Goal: Navigation & Orientation: Find specific page/section

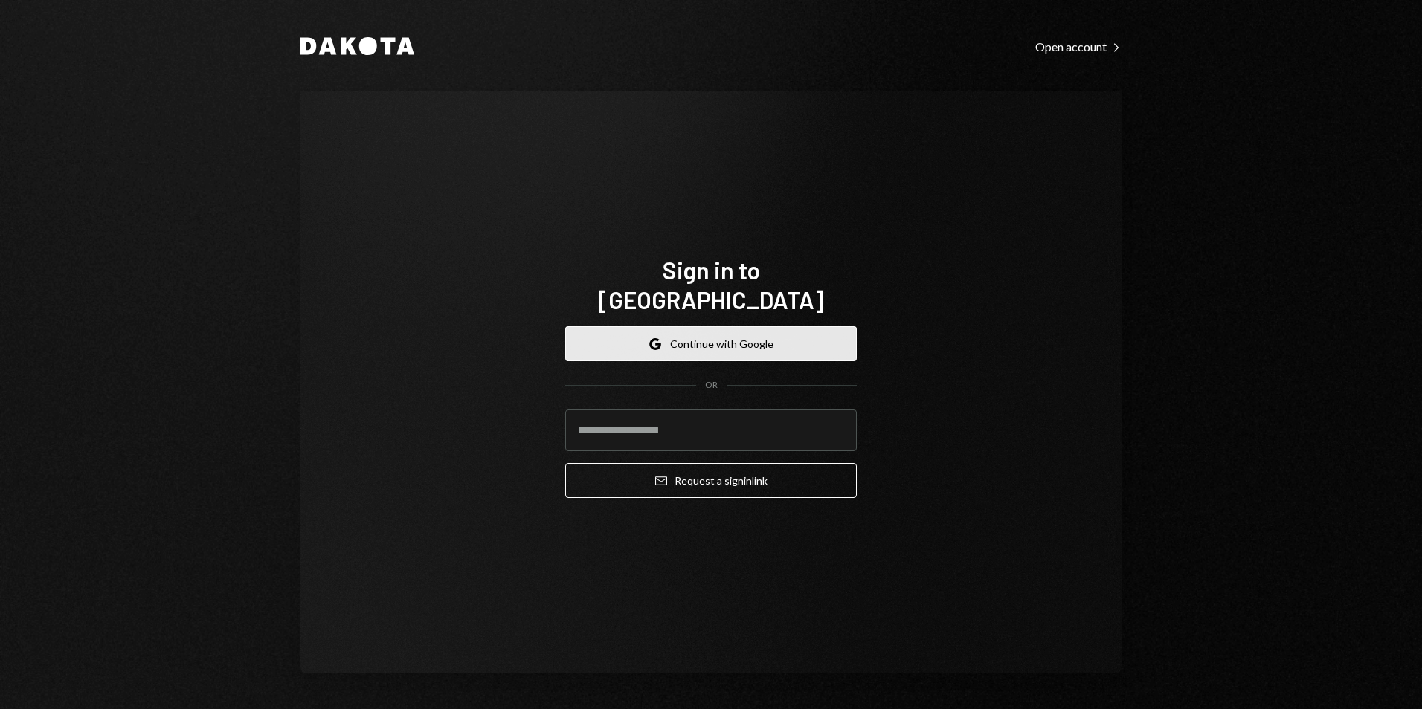
click at [684, 326] on button "Google Continue with Google" at bounding box center [711, 343] width 292 height 35
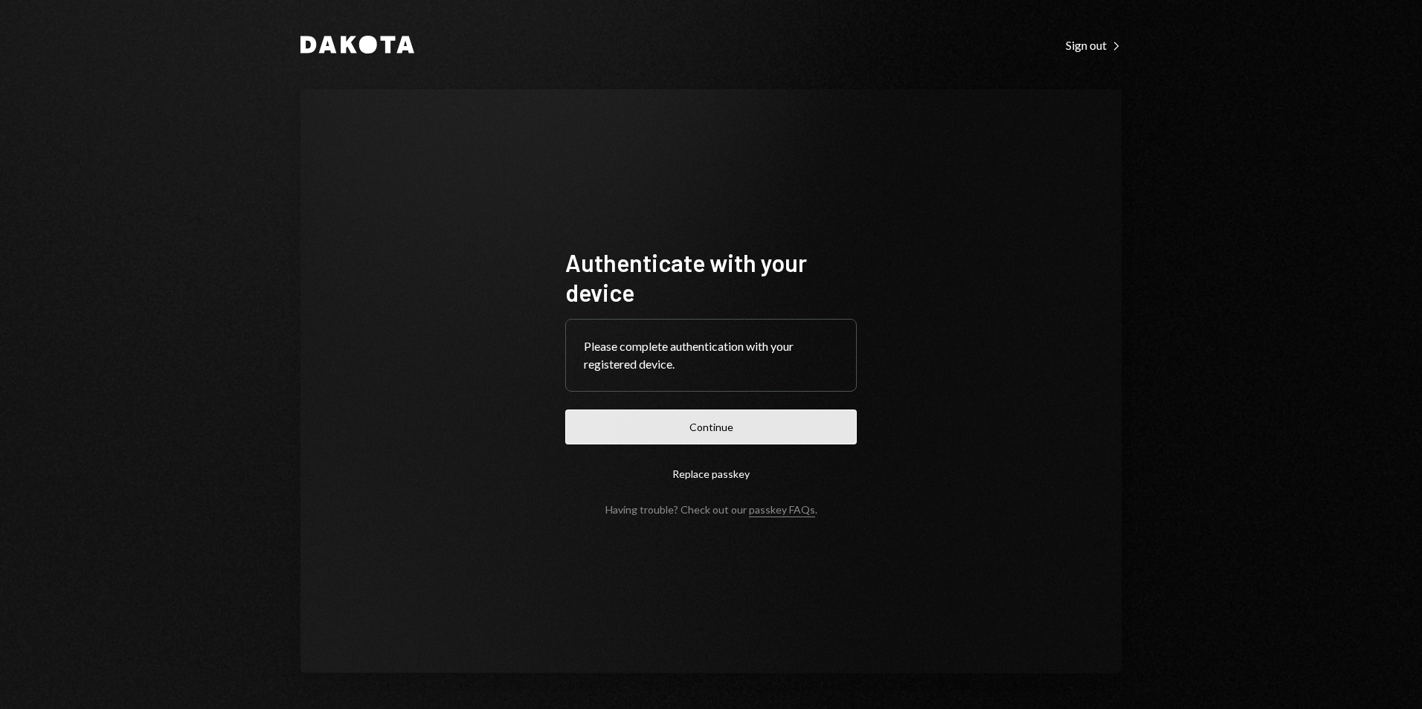
click at [707, 425] on button "Continue" at bounding box center [711, 427] width 292 height 35
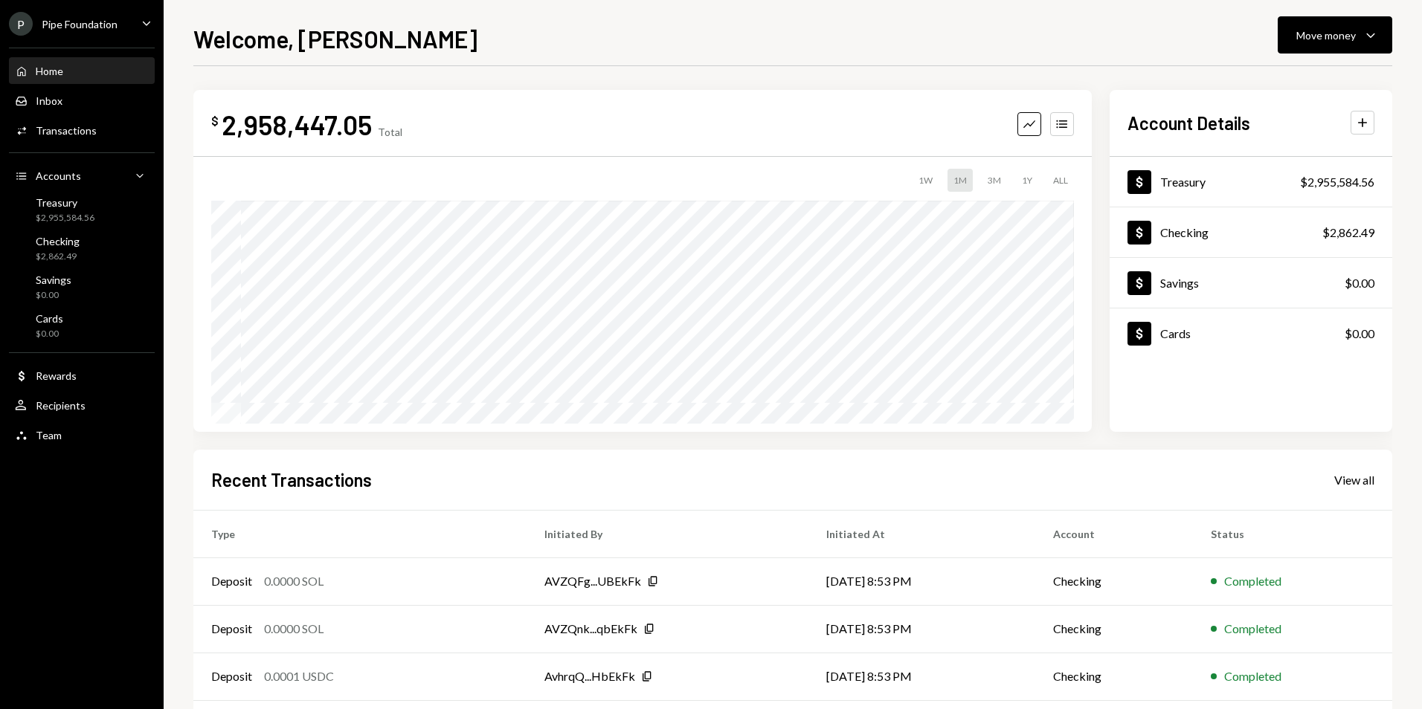
click at [114, 13] on div "P Pipe Foundation" at bounding box center [63, 24] width 109 height 24
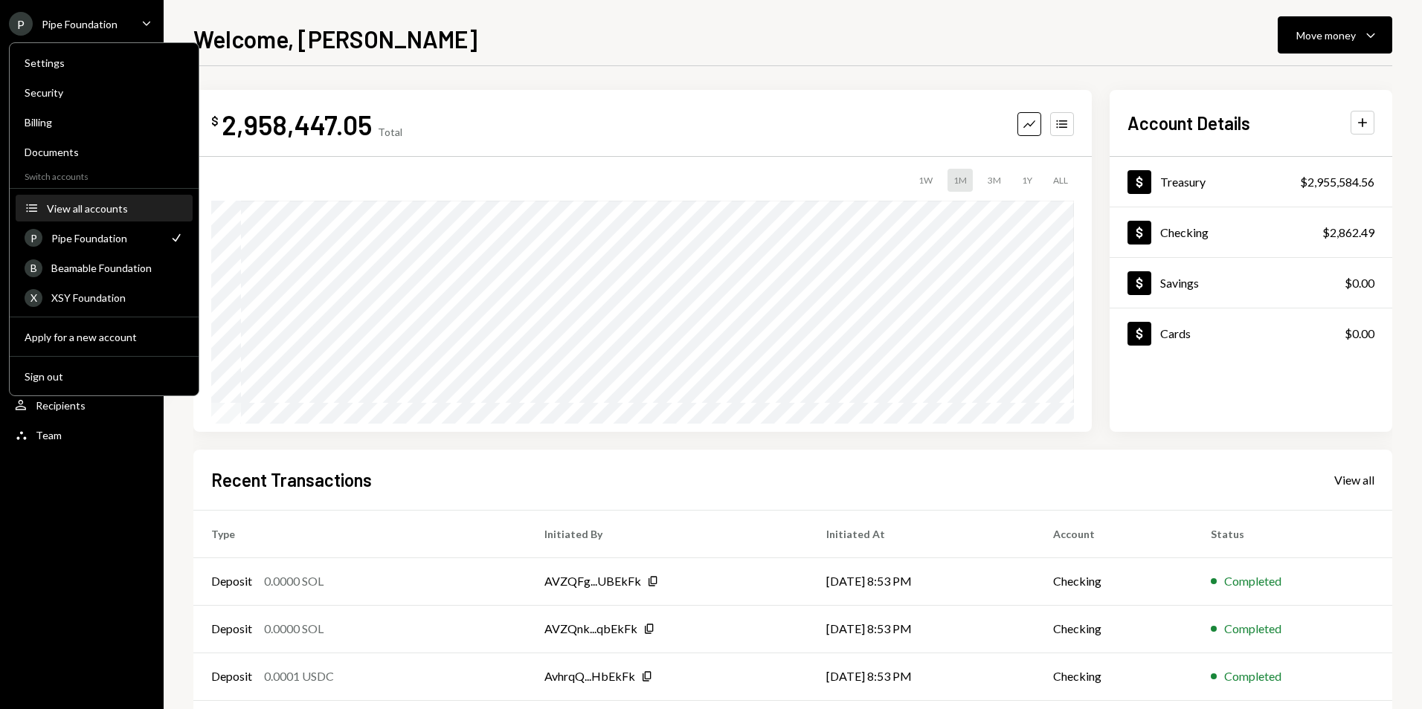
click at [109, 214] on div "View all accounts" at bounding box center [115, 208] width 137 height 13
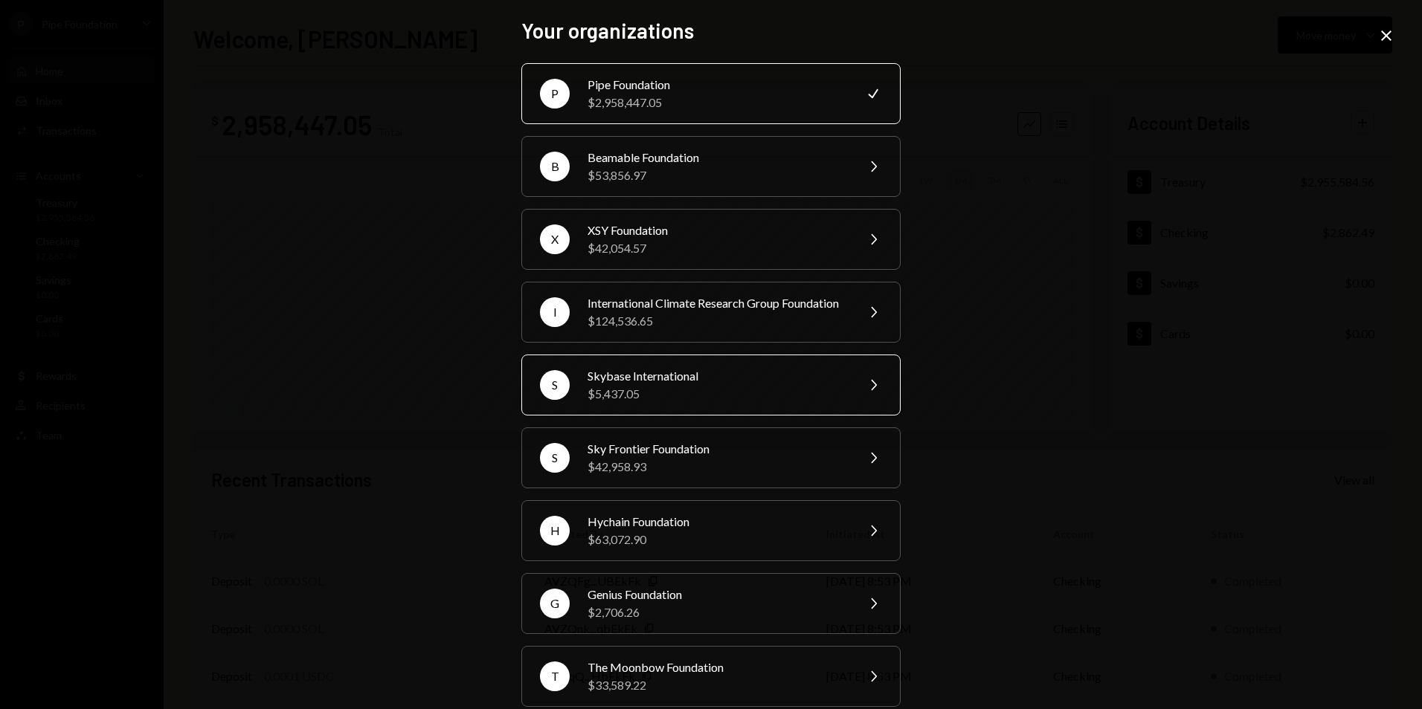
click at [697, 403] on div "$5,437.05" at bounding box center [717, 394] width 259 height 18
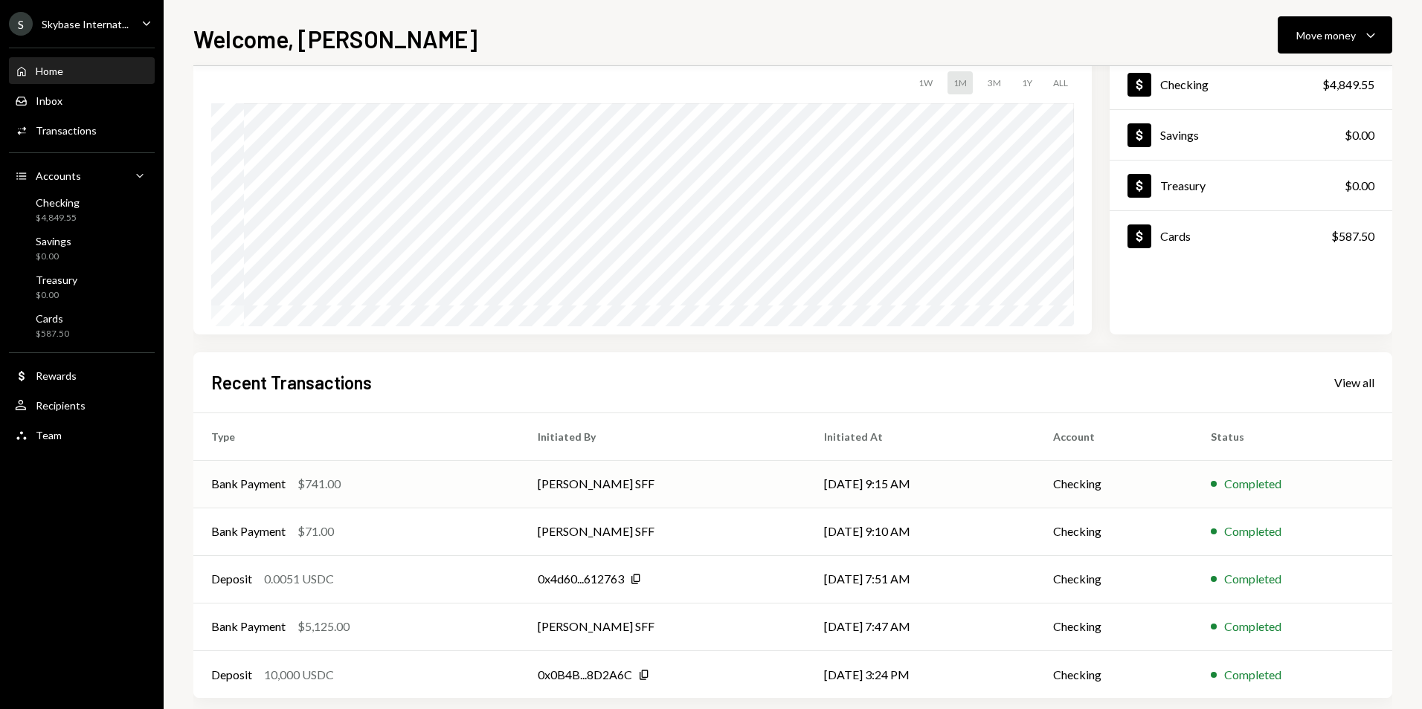
scroll to position [116, 0]
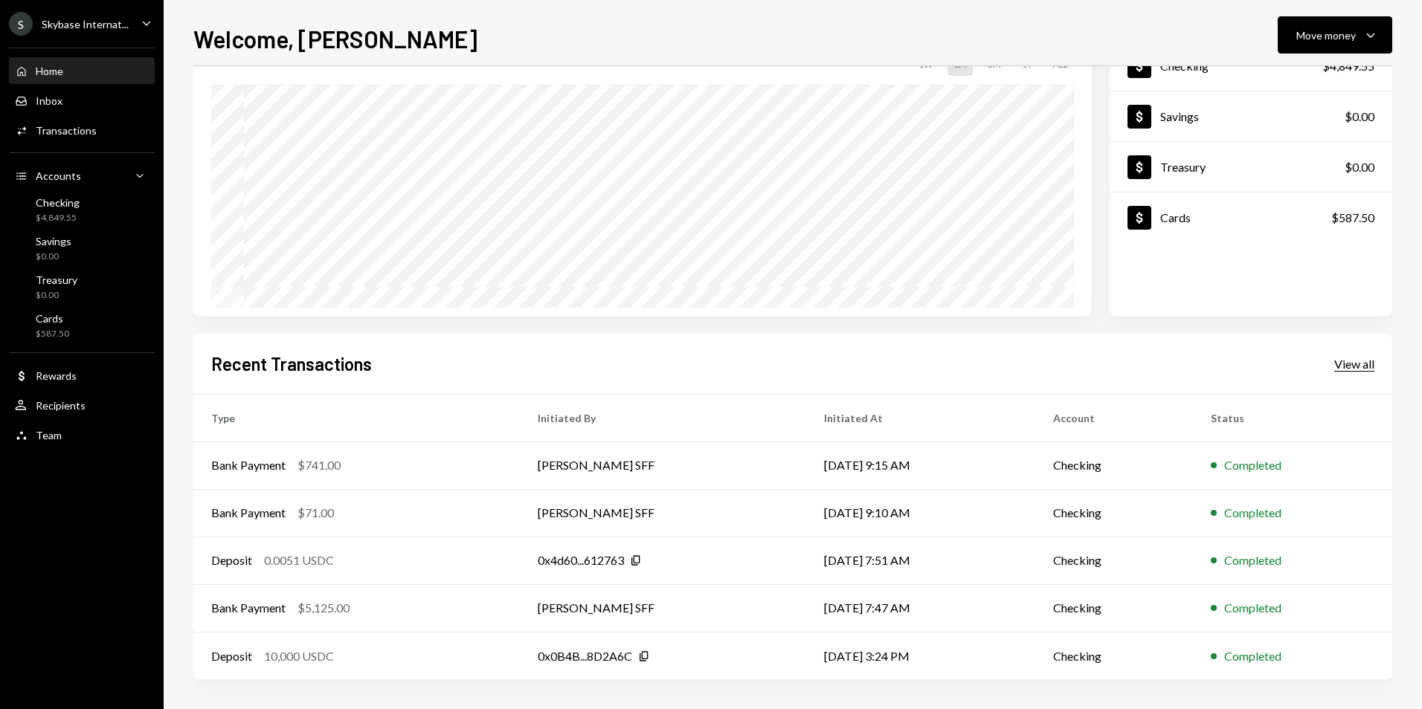
click at [1345, 371] on div "View all" at bounding box center [1354, 364] width 40 height 15
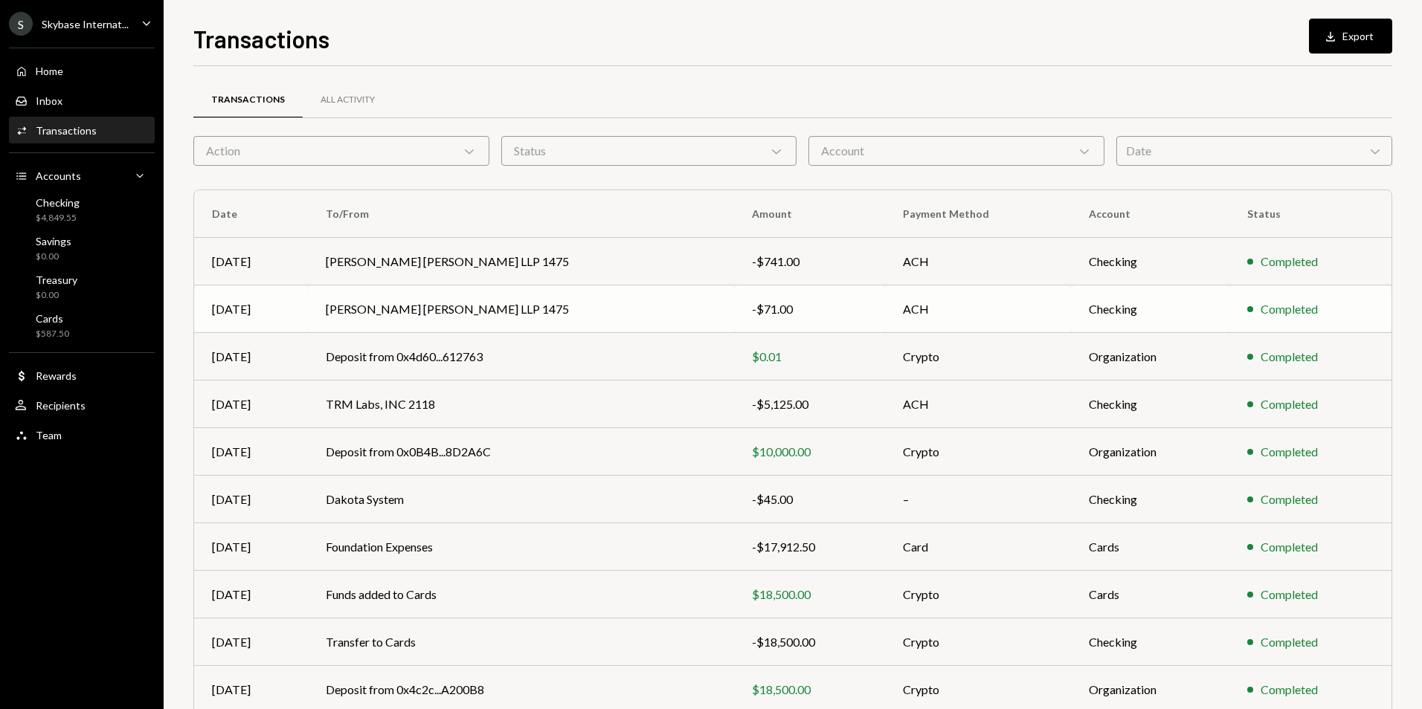
click at [529, 299] on td "Nixon Peabody LLP 1475" at bounding box center [521, 310] width 426 height 48
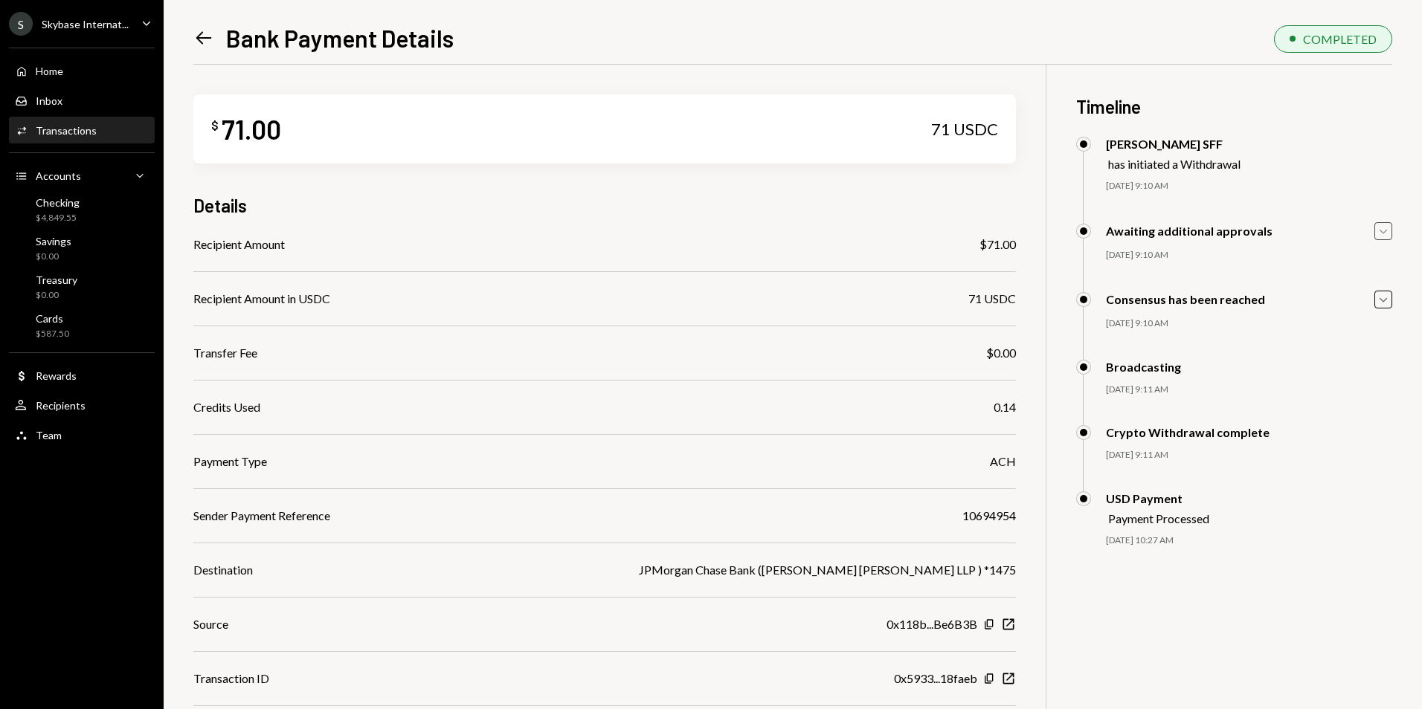
click at [1385, 231] on icon "Caret Down" at bounding box center [1383, 231] width 16 height 16
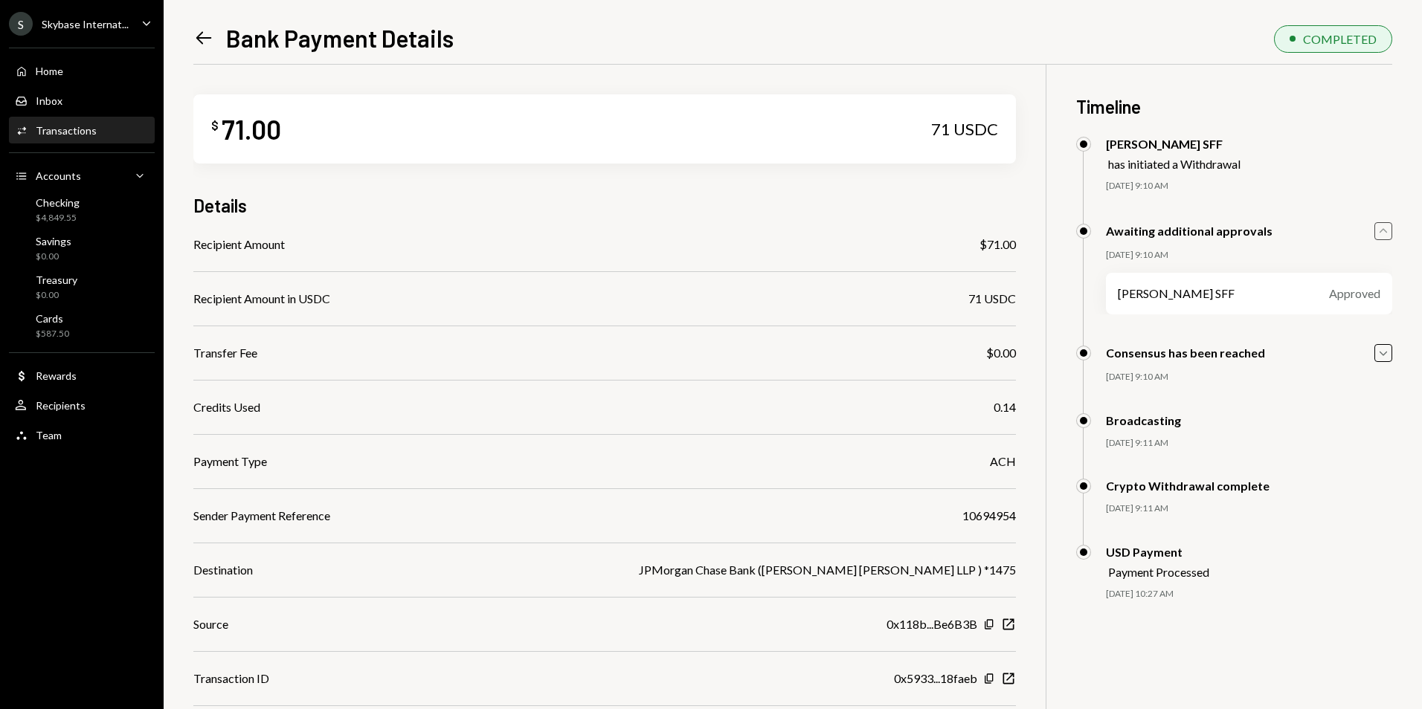
click at [1391, 341] on div "Awaiting additional approvals Caret Up 09/24/25 9:10 AM Nadine SFF Approved Nad…" at bounding box center [1234, 283] width 316 height 123
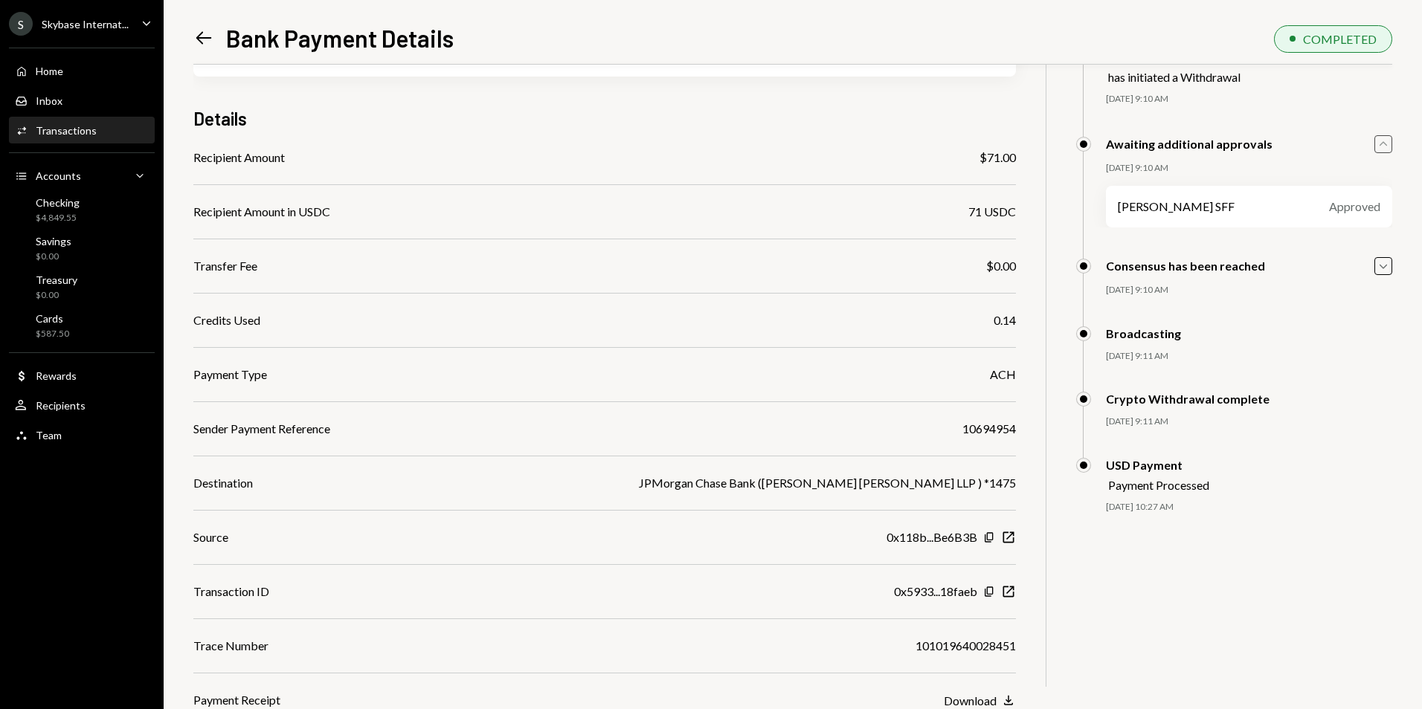
click at [194, 37] on icon "Left Arrow" at bounding box center [203, 38] width 21 height 21
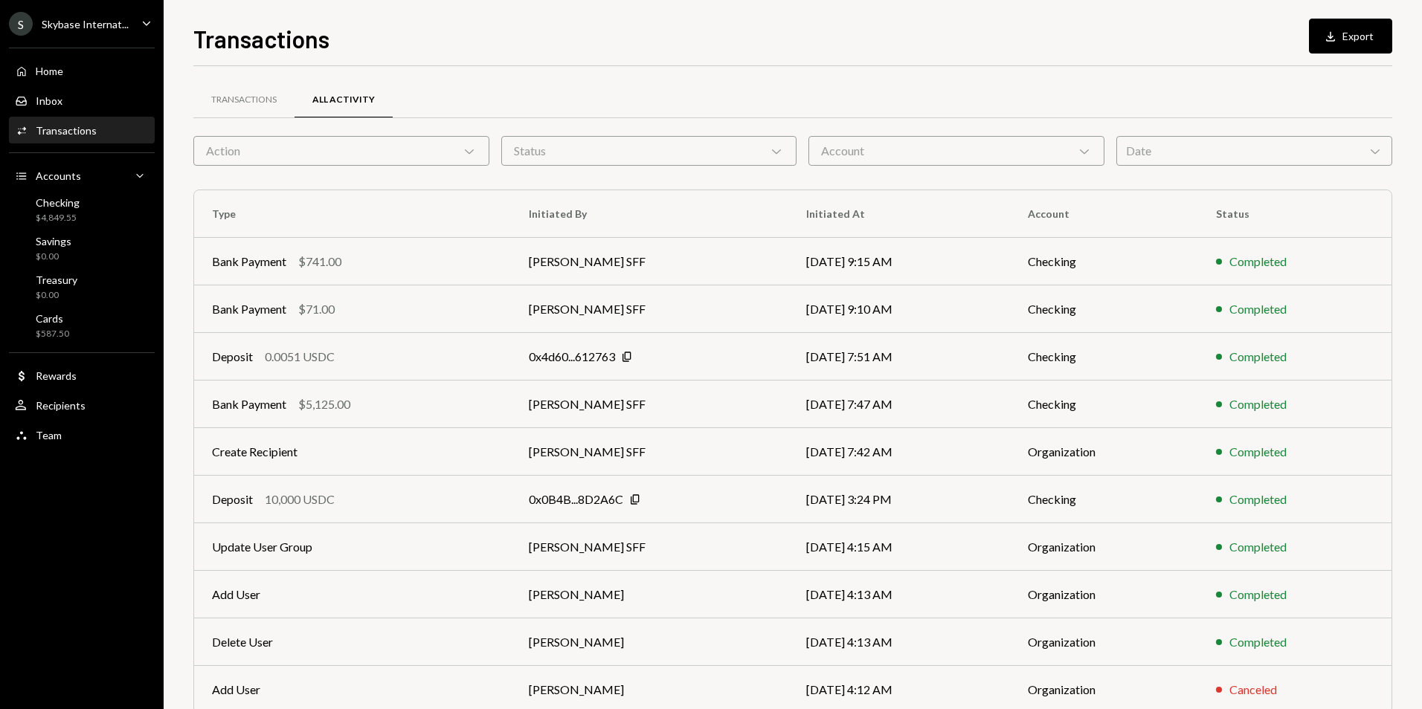
click at [344, 151] on div "Action Chevron Down" at bounding box center [341, 151] width 296 height 30
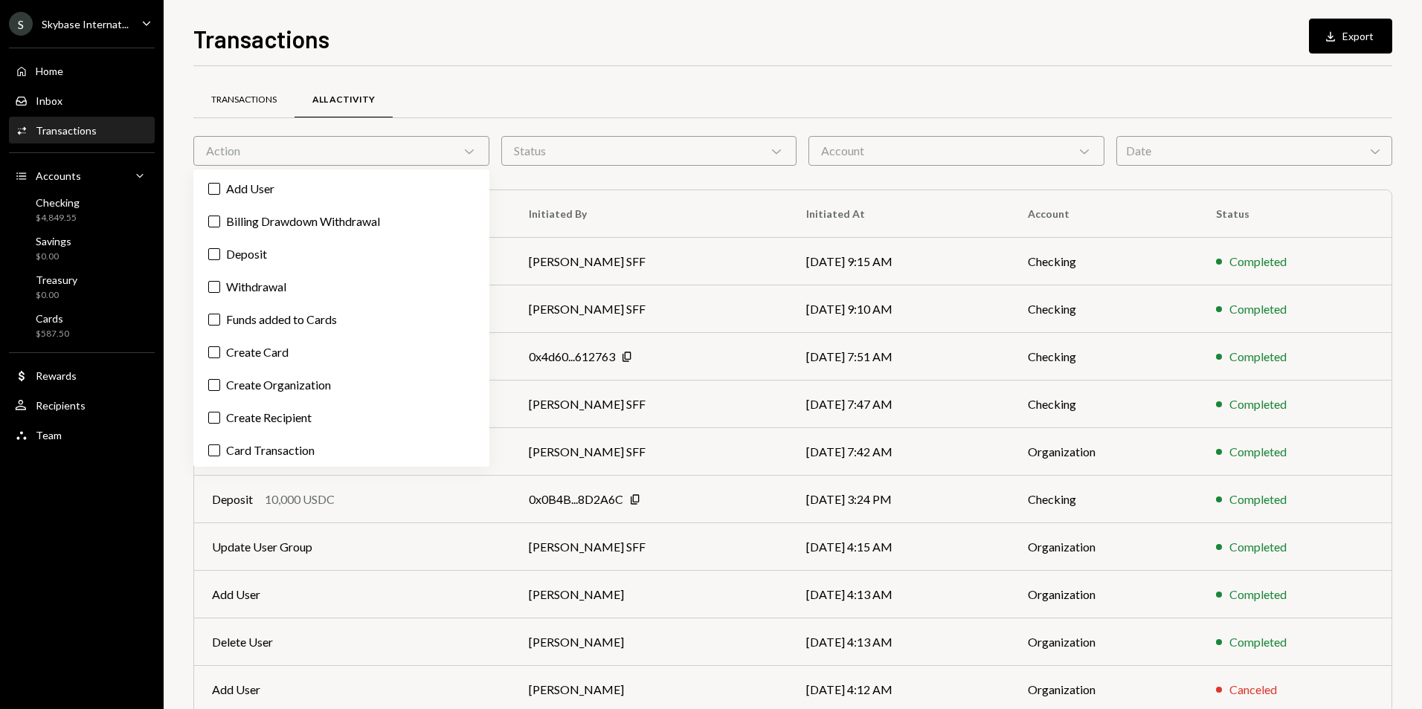
click at [261, 95] on div "Transactions" at bounding box center [243, 100] width 65 height 13
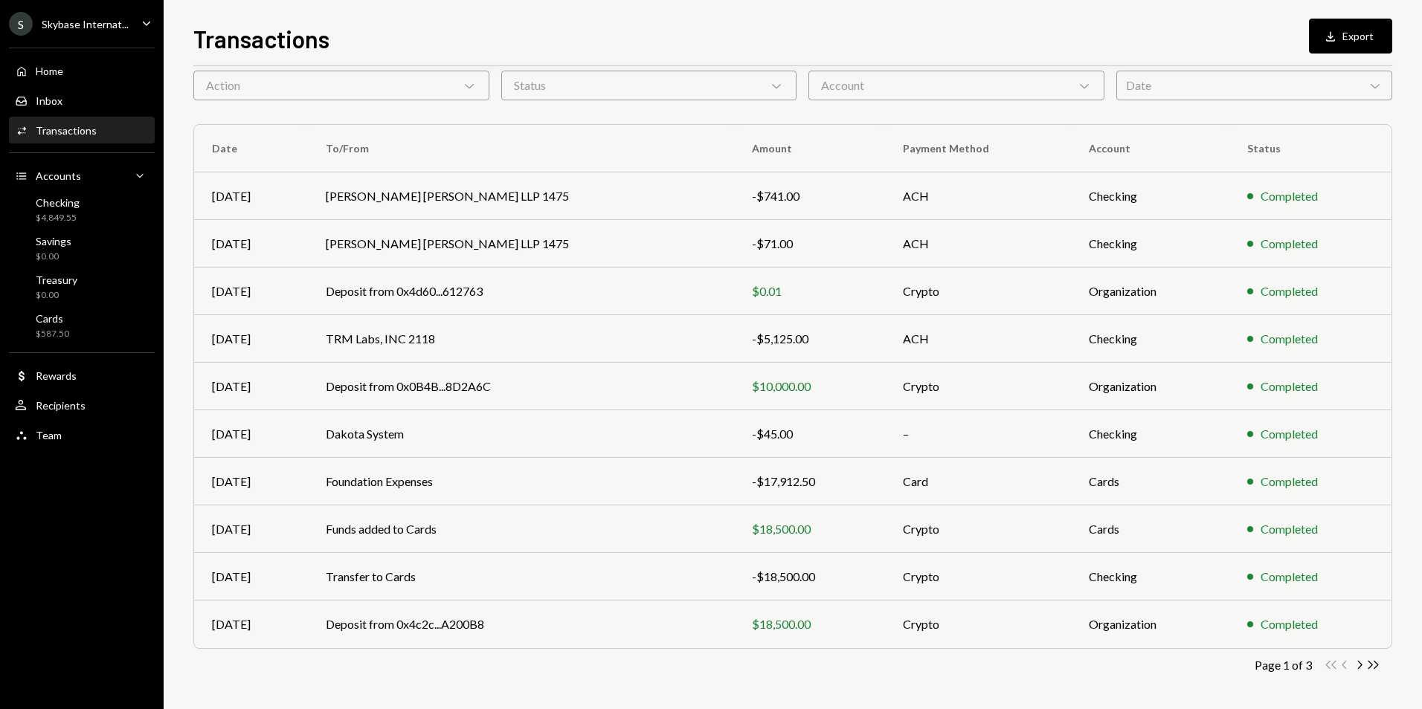
scroll to position [67, 0]
click at [1365, 666] on icon "Chevron Right" at bounding box center [1359, 664] width 14 height 14
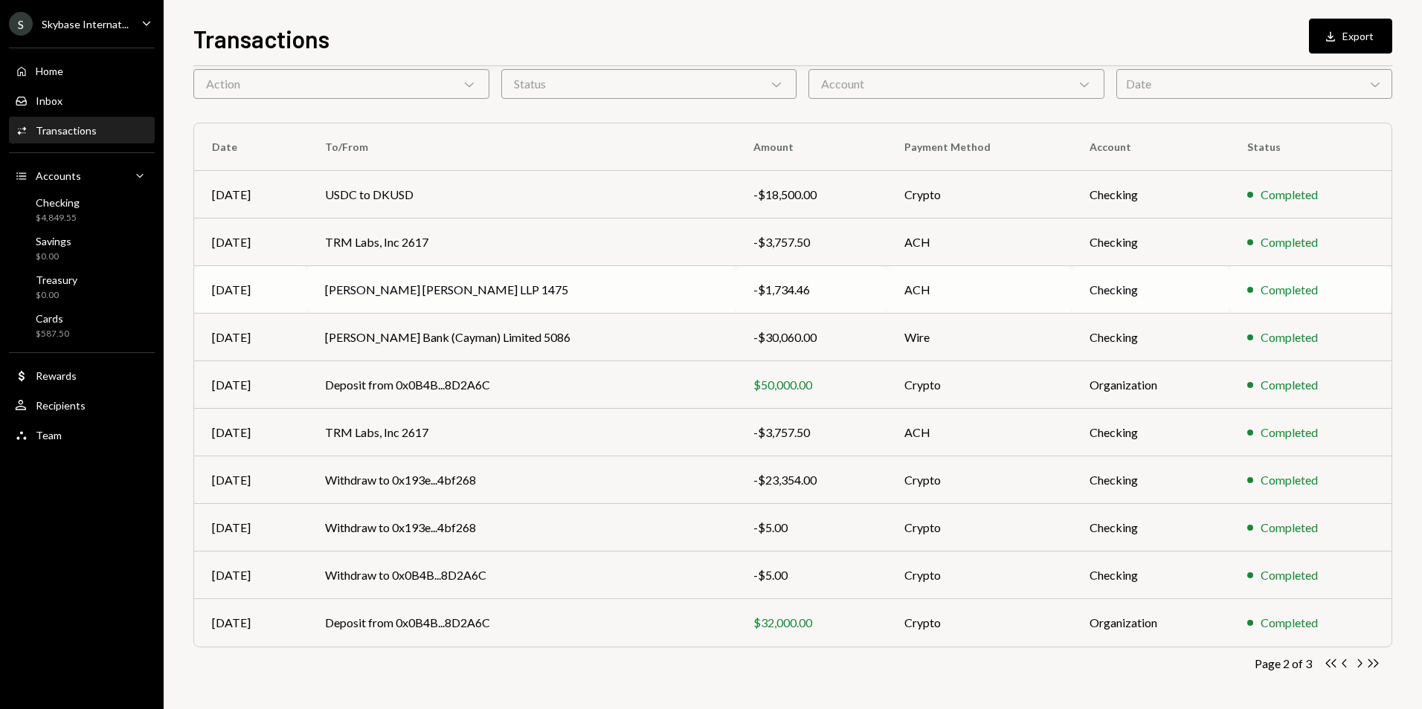
click at [643, 297] on td "Nixon Peabody LLP 1475" at bounding box center [521, 290] width 428 height 48
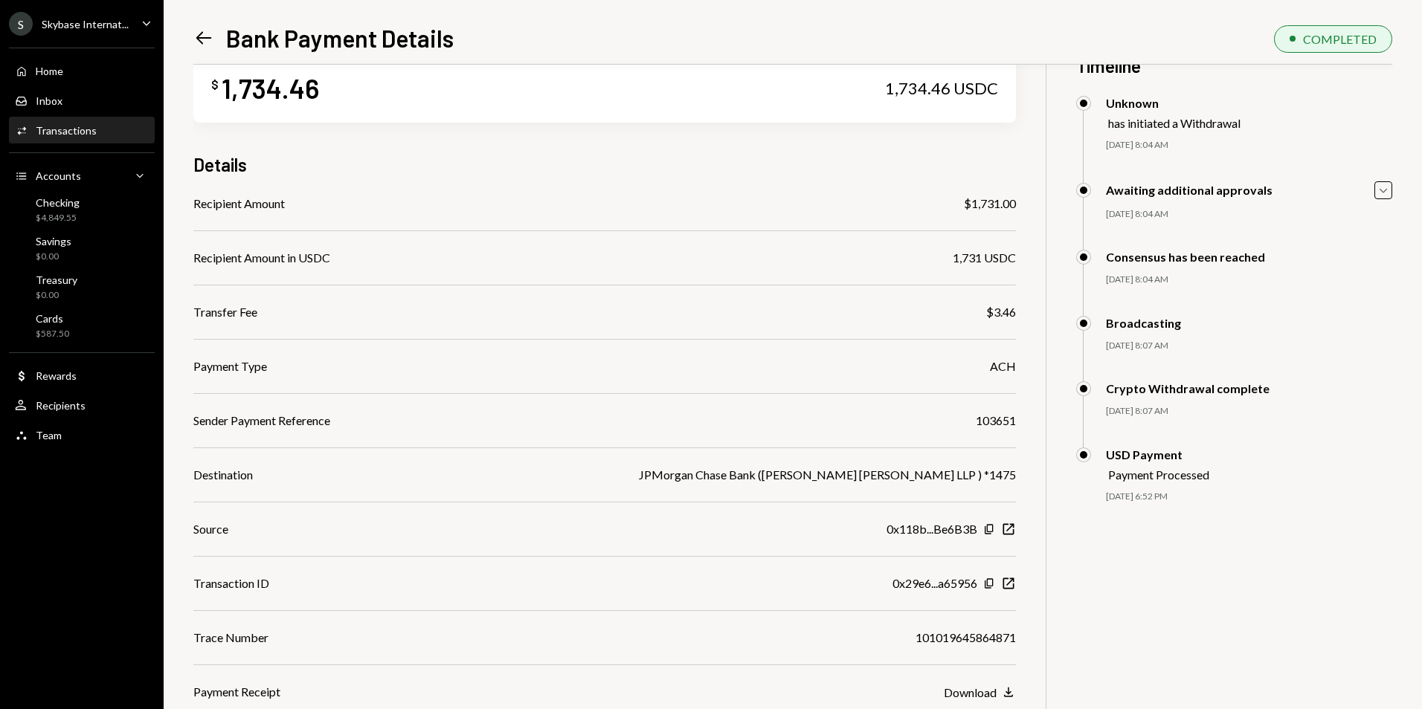
scroll to position [65, 0]
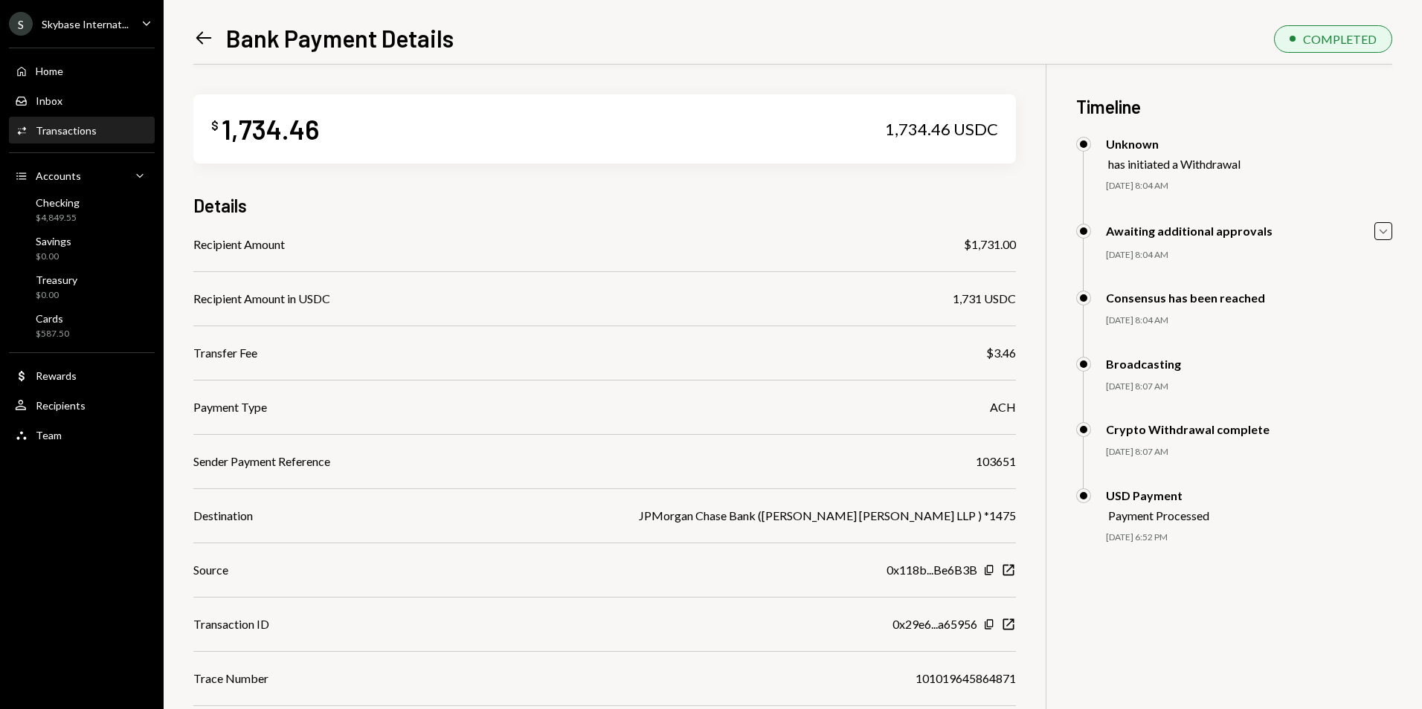
scroll to position [65, 0]
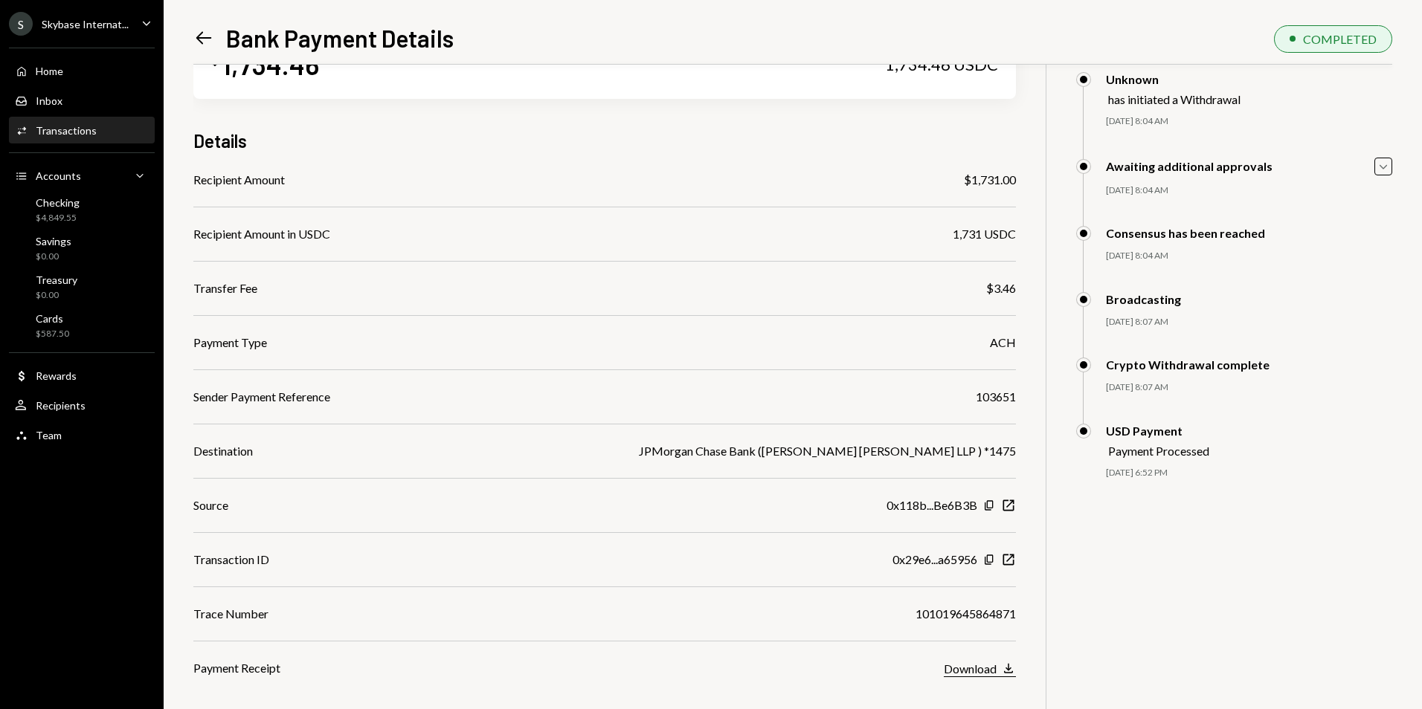
click at [971, 666] on div "Download" at bounding box center [970, 669] width 53 height 14
click at [200, 42] on icon at bounding box center [204, 38] width 16 height 13
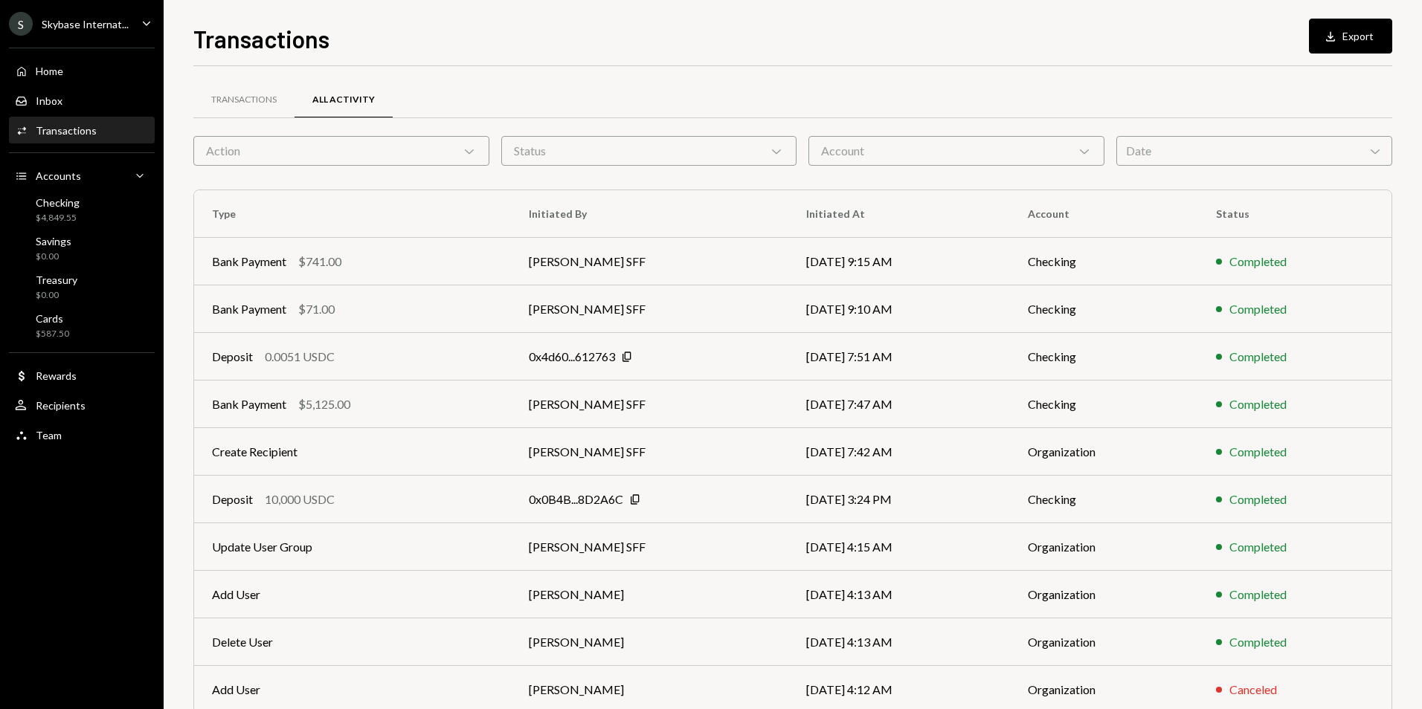
click at [94, 32] on div "S Skybase Internat..." at bounding box center [69, 24] width 120 height 24
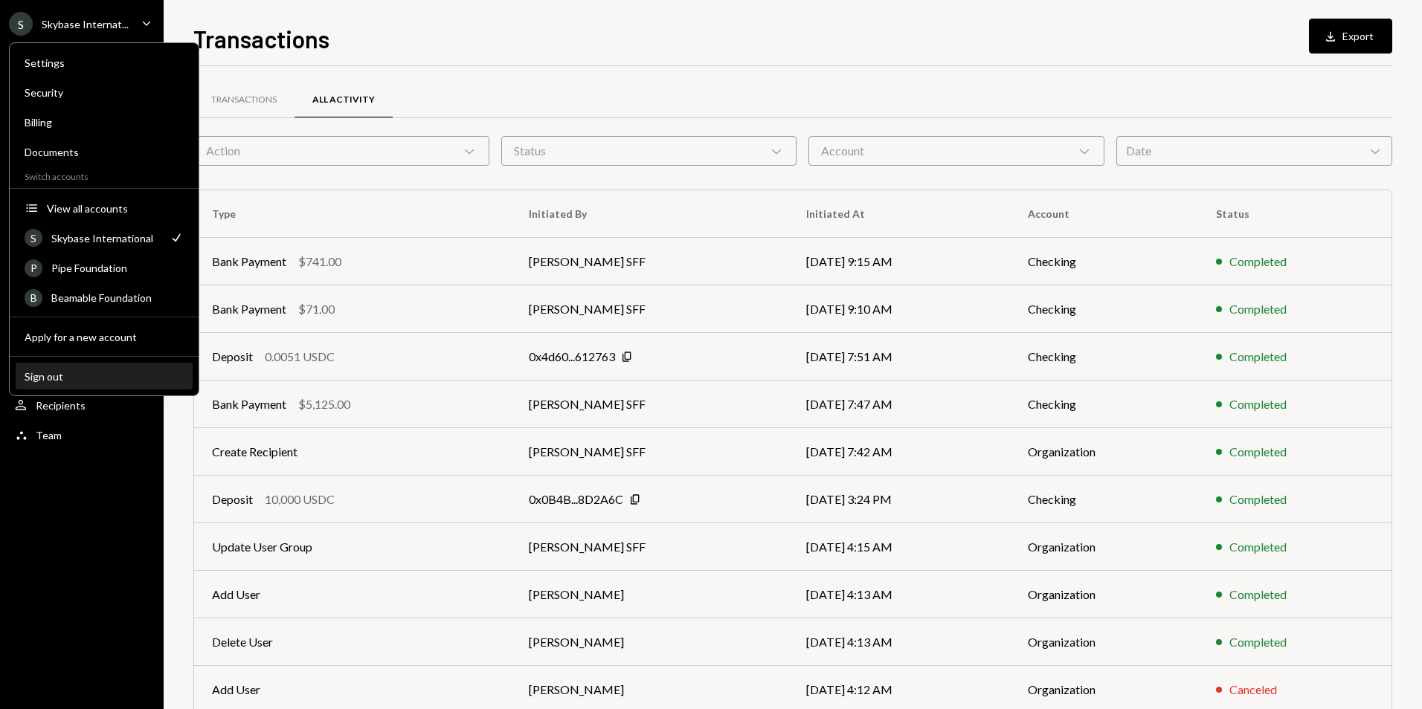
click at [54, 375] on div "Sign out" at bounding box center [104, 376] width 159 height 13
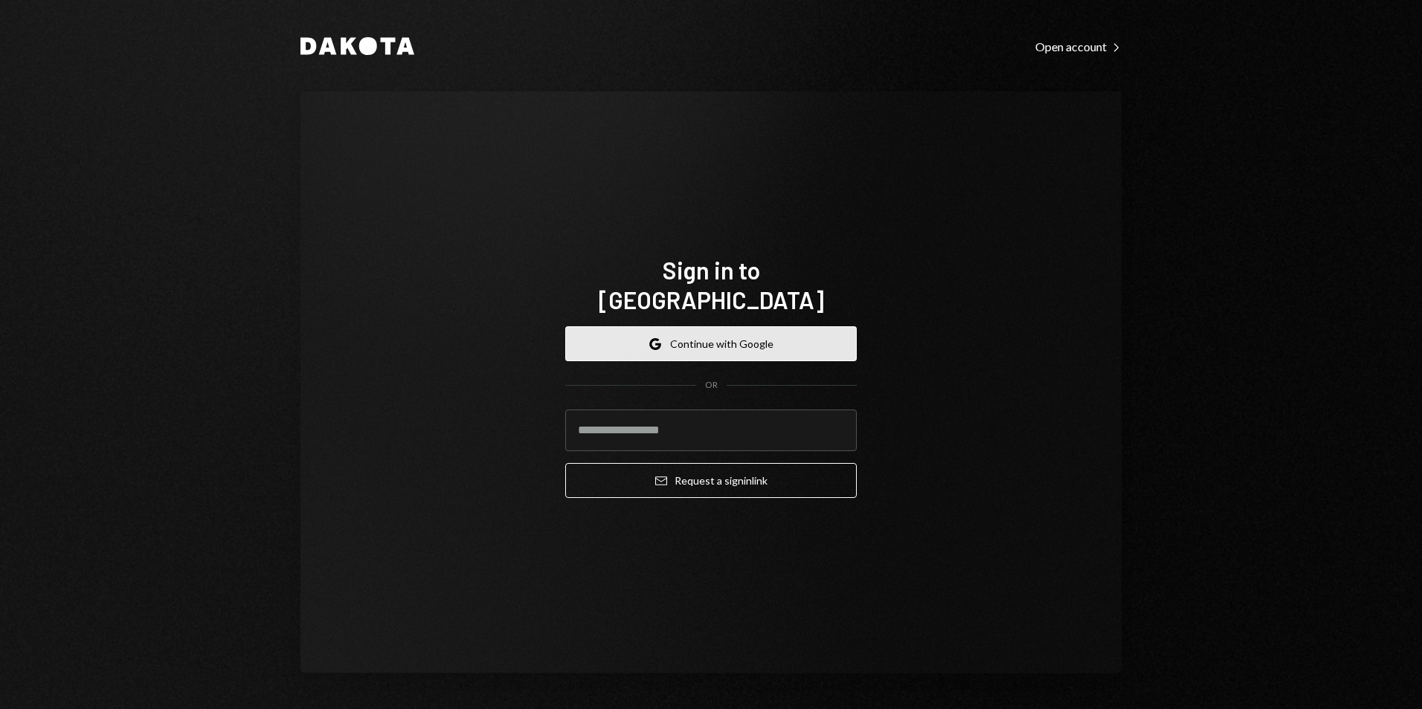
click at [665, 329] on button "Google Continue with Google" at bounding box center [711, 343] width 292 height 35
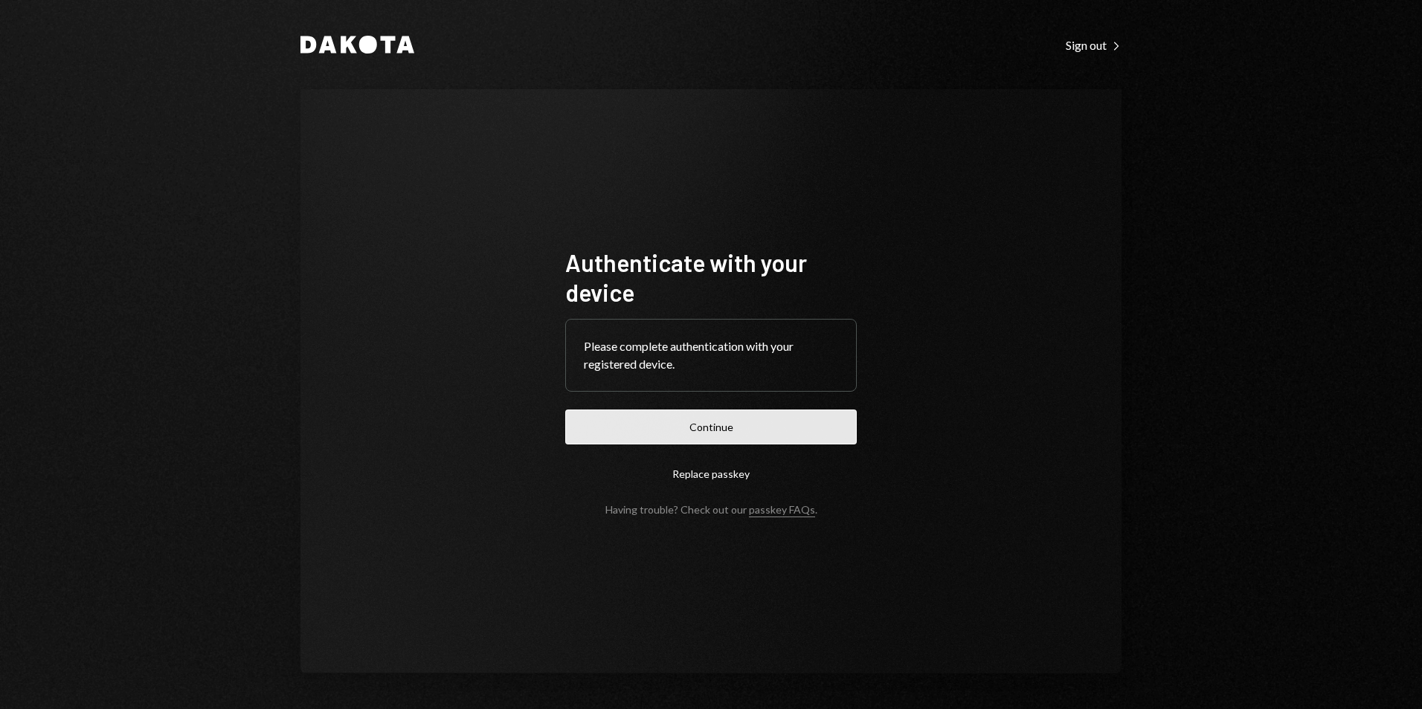
click at [686, 443] on button "Continue" at bounding box center [711, 427] width 292 height 35
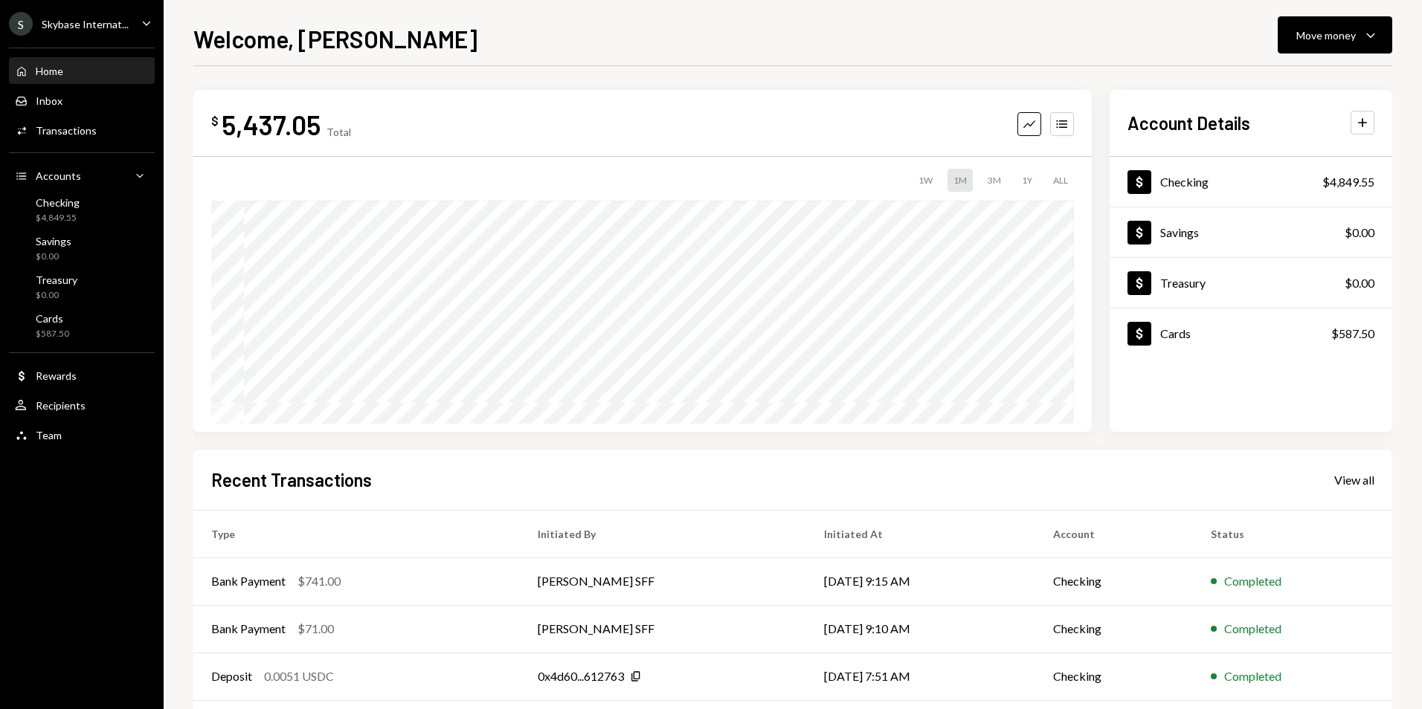
click at [78, 28] on div "Skybase Internat..." at bounding box center [85, 24] width 87 height 13
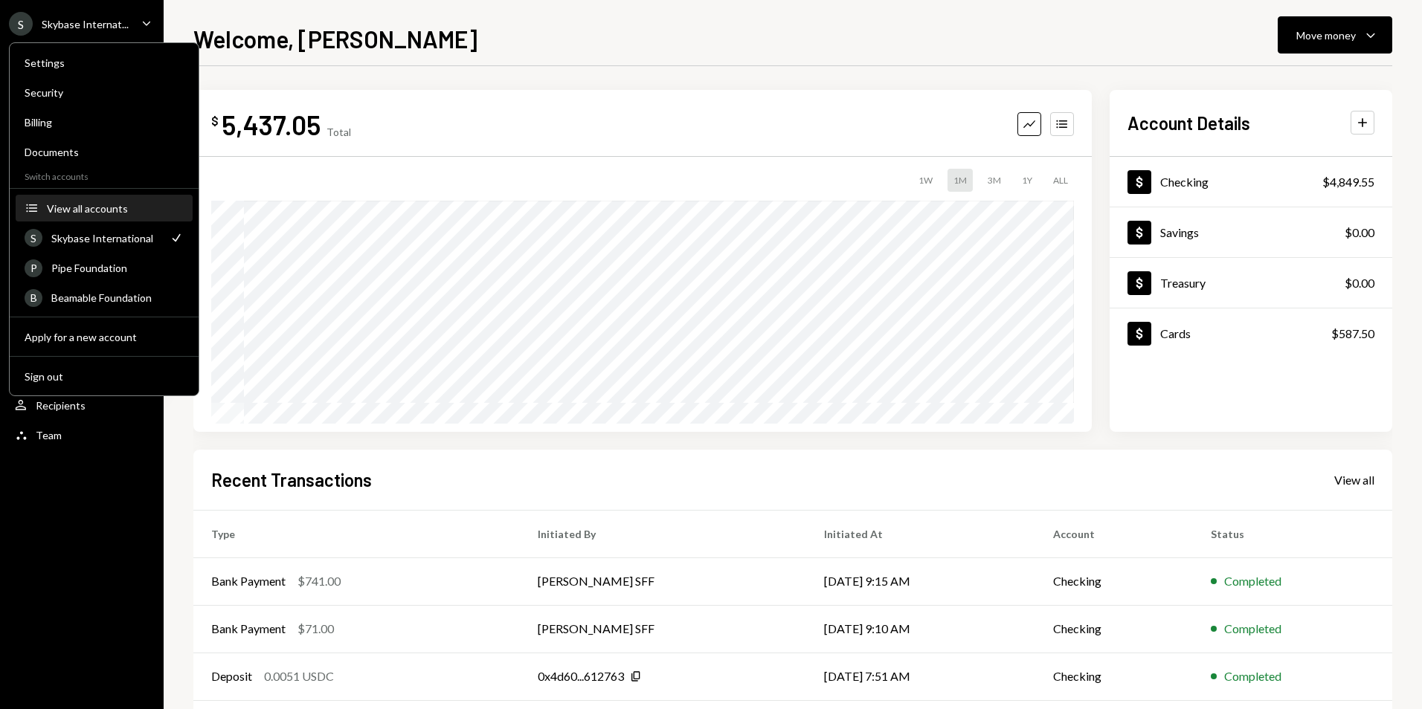
click at [101, 209] on div "View all accounts" at bounding box center [115, 208] width 137 height 13
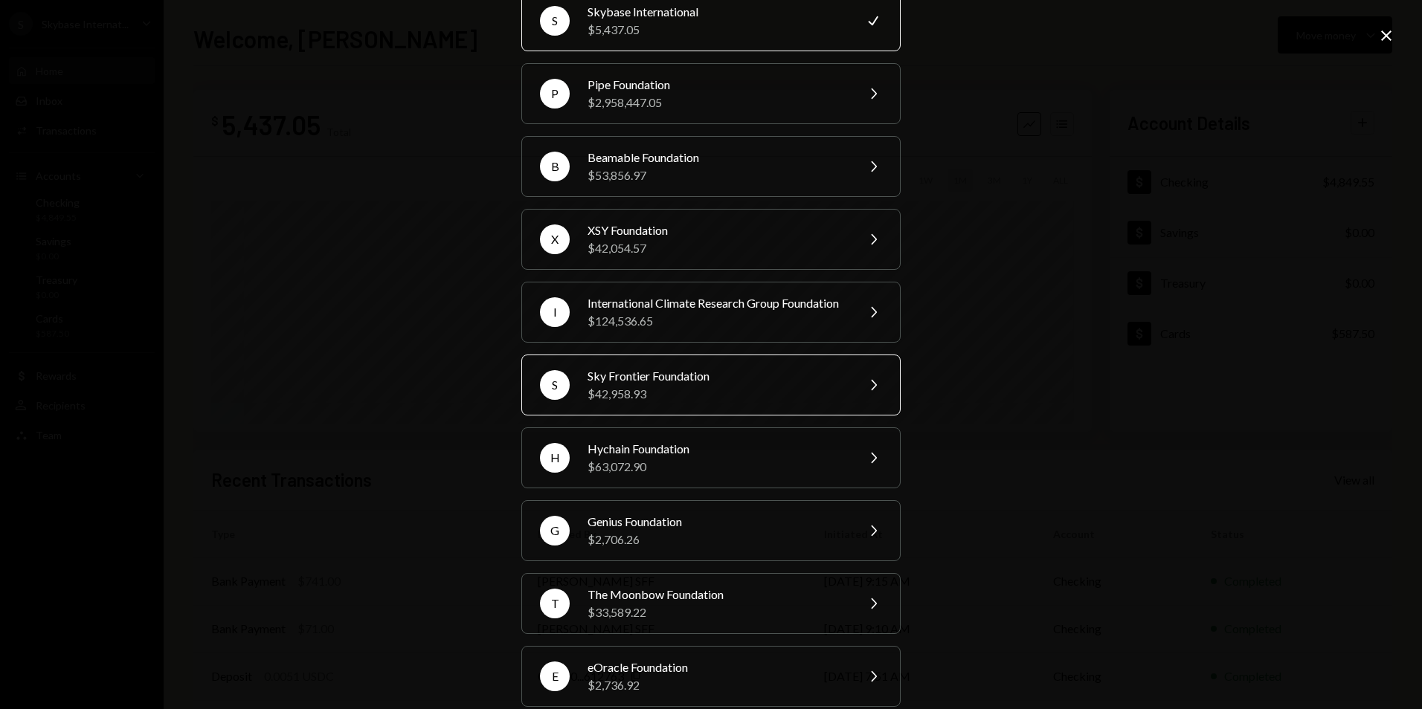
scroll to position [74, 0]
click at [674, 384] on div "Sky Frontier Foundation" at bounding box center [717, 376] width 259 height 18
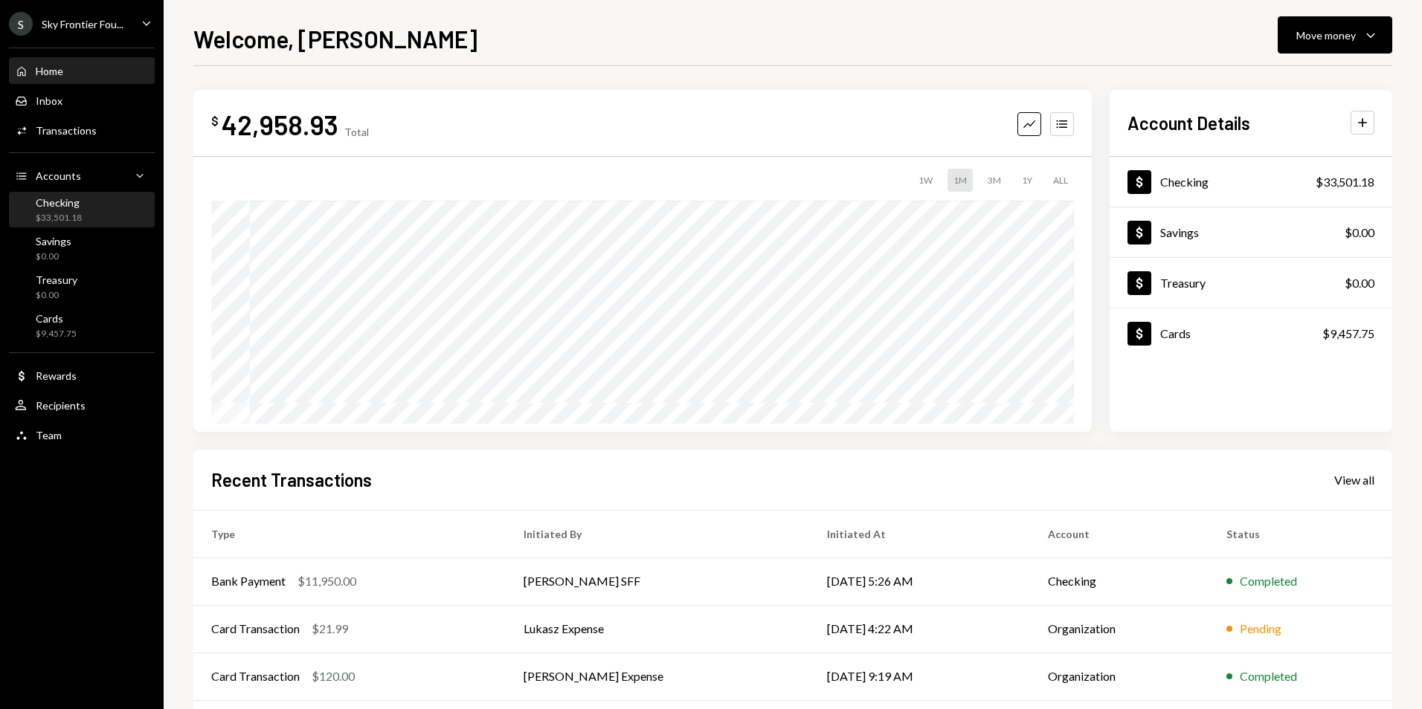
click at [100, 207] on div "Checking $33,501.18" at bounding box center [82, 210] width 134 height 28
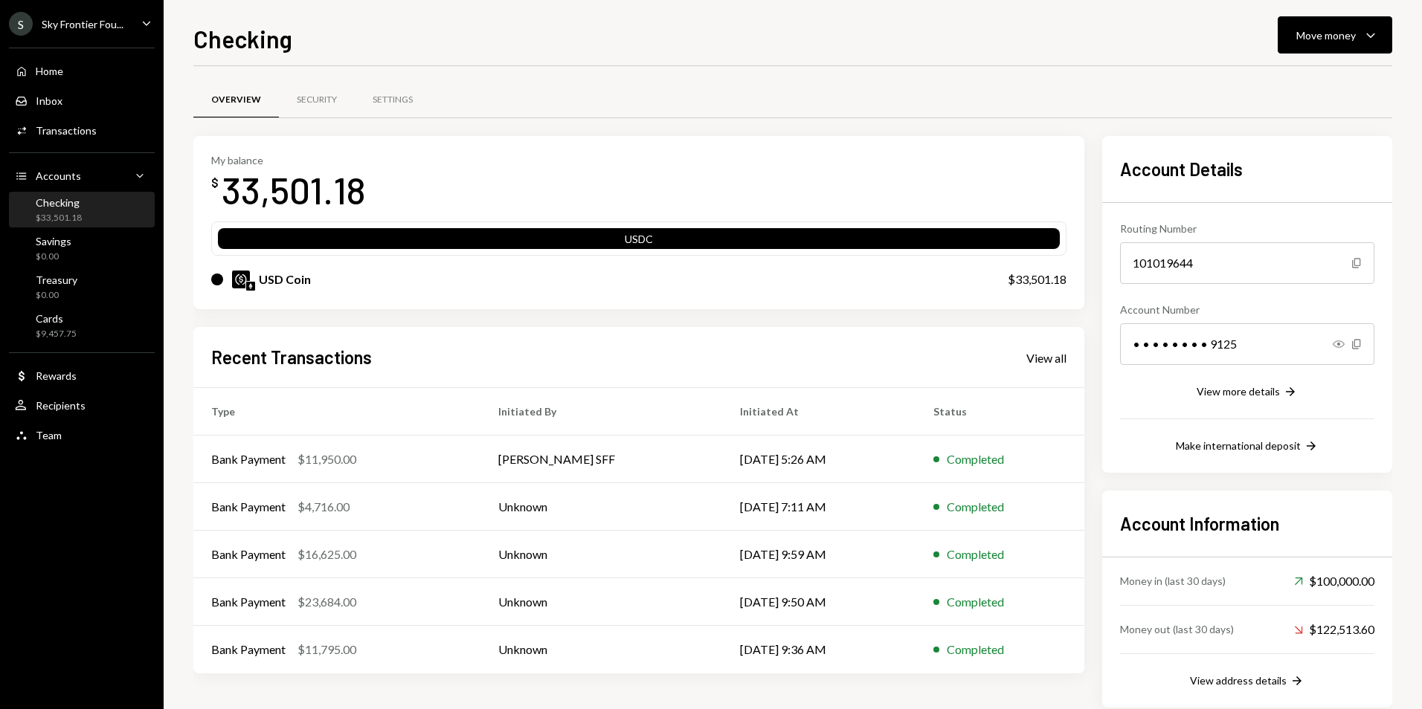
click at [422, 74] on div "Overview Security Settings My balance $ 33,501.18 USDC USD Coin $33,501.18 Rece…" at bounding box center [792, 402] width 1199 height 672
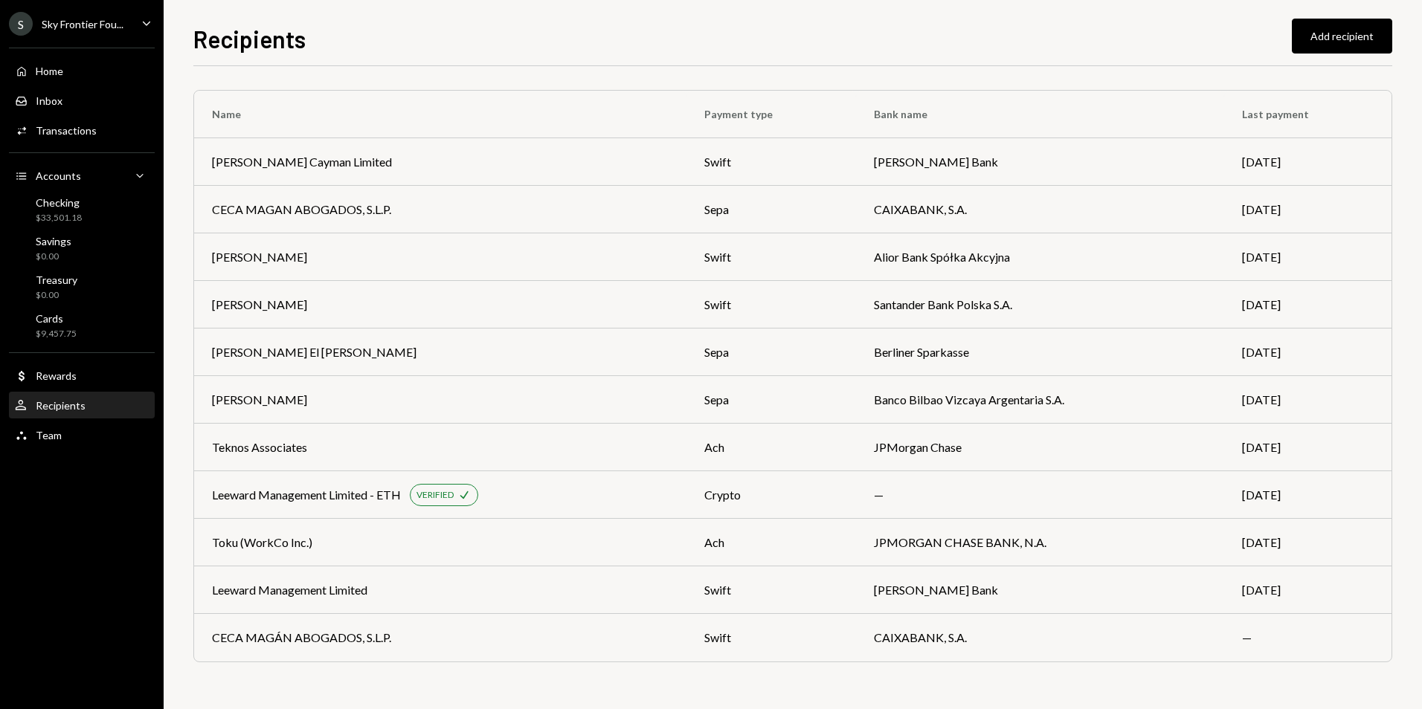
click at [88, 7] on ul "S Sky Frontier Fou... Caret Down Home Home Inbox Inbox Activities Transactions …" at bounding box center [82, 225] width 164 height 451
click at [83, 28] on div "Sky Frontier Fou..." at bounding box center [83, 24] width 82 height 13
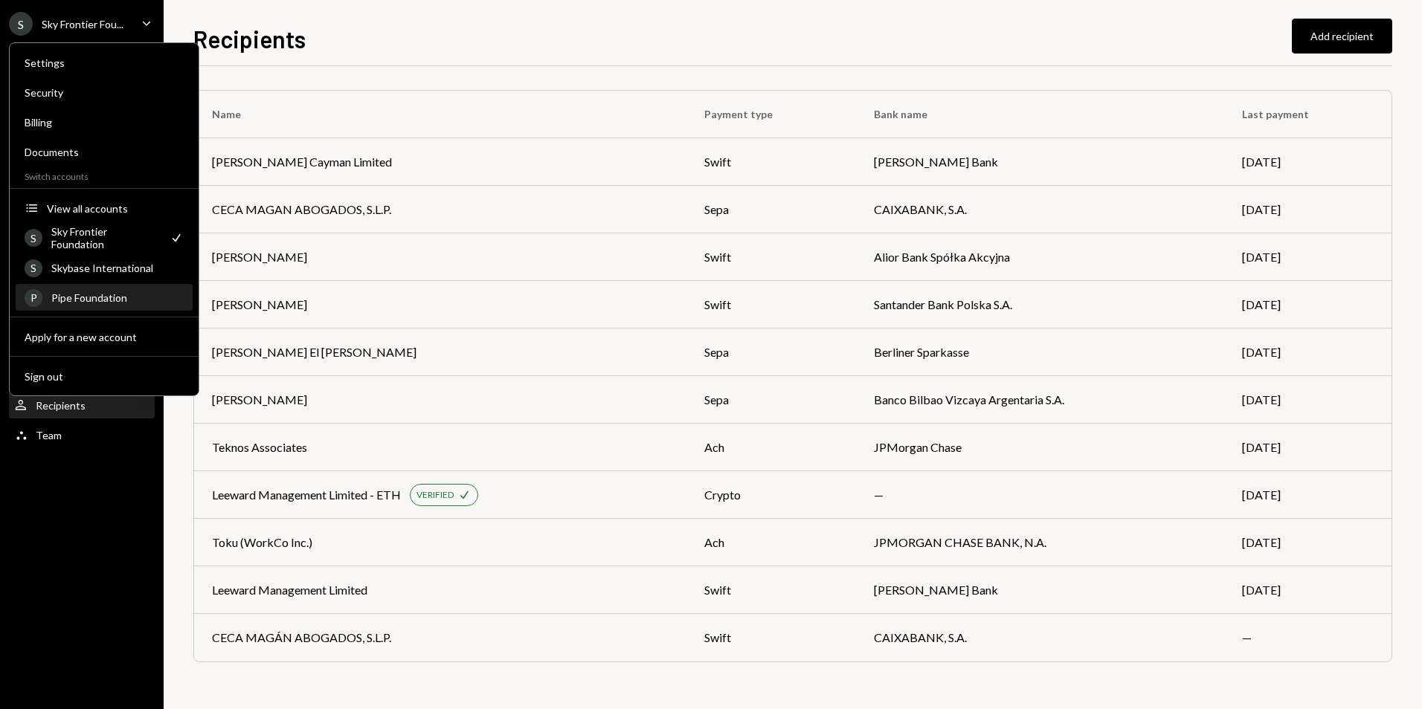
click at [88, 302] on div "Pipe Foundation" at bounding box center [117, 298] width 132 height 13
